Goal: Task Accomplishment & Management: Manage account settings

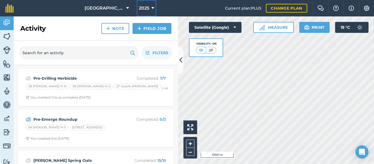
click at [151, 10] on icon at bounding box center [152, 8] width 3 height 7
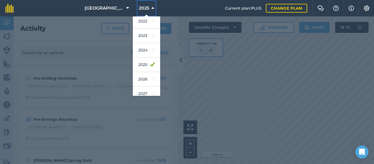
scroll to position [66, 0]
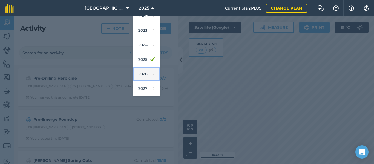
click at [141, 75] on link "2026" at bounding box center [146, 74] width 27 height 15
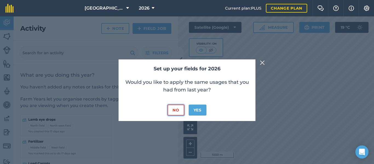
click at [176, 109] on button "No" at bounding box center [176, 110] width 16 height 11
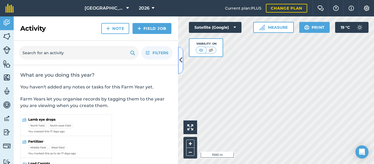
click at [182, 63] on button at bounding box center [180, 60] width 5 height 27
